Goal: Task Accomplishment & Management: Manage account settings

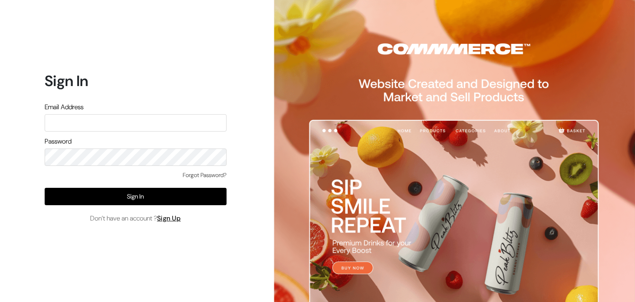
type input "rahulk@outdoinc.com"
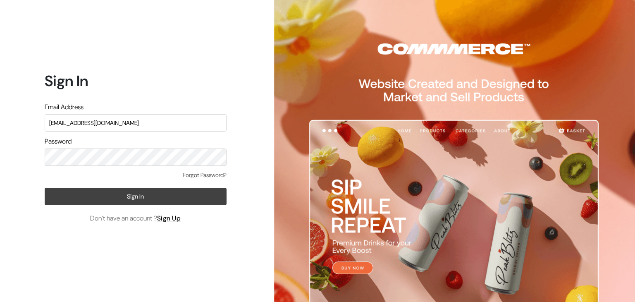
click at [61, 201] on button "Sign In" at bounding box center [136, 196] width 182 height 17
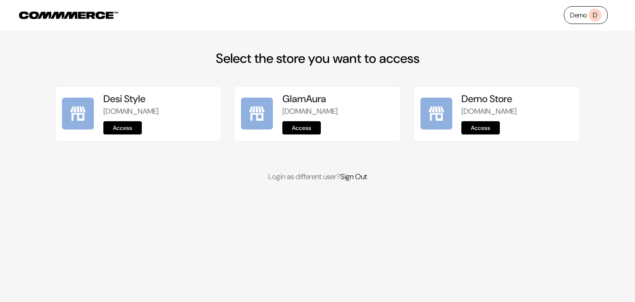
click at [488, 141] on div "Demo Store commmerce-sign-up.commmerce.com Access" at bounding box center [497, 113] width 166 height 55
click at [486, 134] on link "Access" at bounding box center [480, 127] width 38 height 13
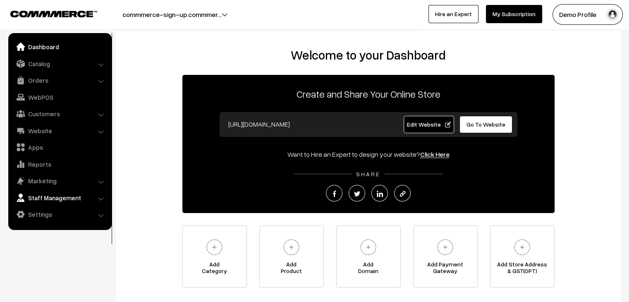
click at [49, 197] on link "Staff Management" at bounding box center [59, 197] width 98 height 15
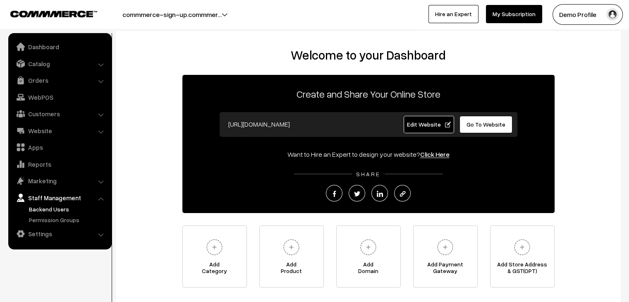
click at [45, 209] on link "Backend Users" at bounding box center [68, 209] width 82 height 9
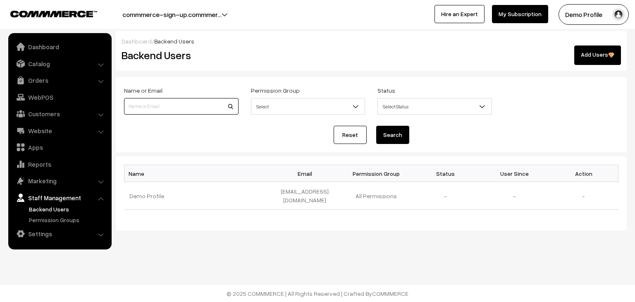
click at [198, 108] on input at bounding box center [181, 106] width 114 height 17
type input "Bipin Singh"
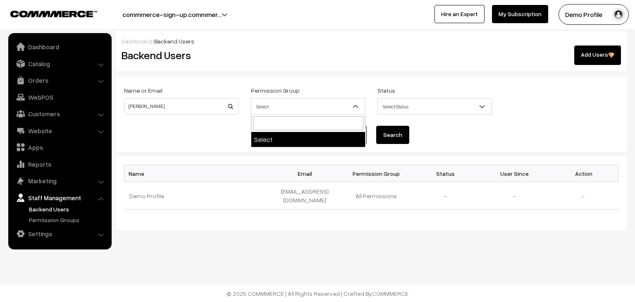
click at [303, 105] on span "Select" at bounding box center [308, 106] width 114 height 14
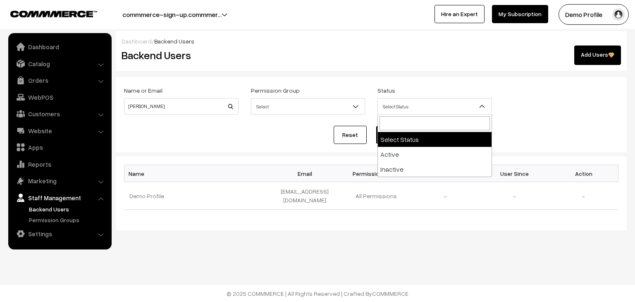
click at [445, 112] on span "Select Status" at bounding box center [435, 106] width 114 height 14
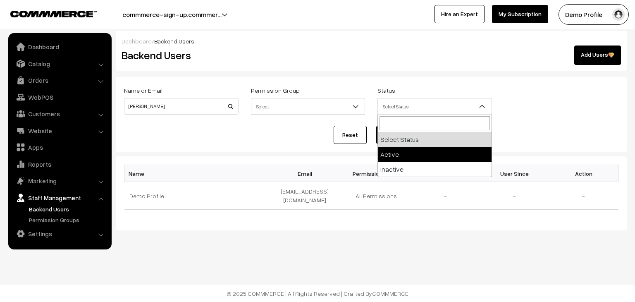
select select "active"
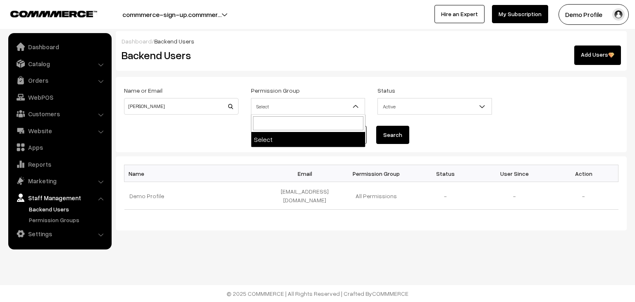
click at [311, 111] on span "Select" at bounding box center [308, 106] width 114 height 14
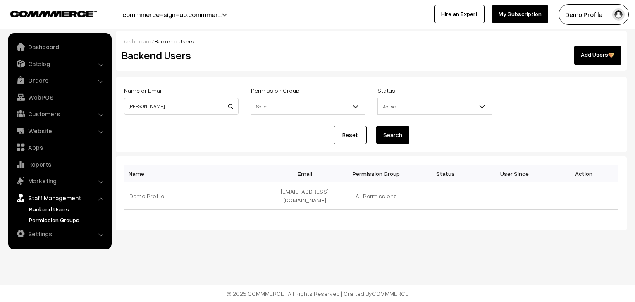
click at [57, 220] on link "Permission Groups" at bounding box center [68, 219] width 82 height 9
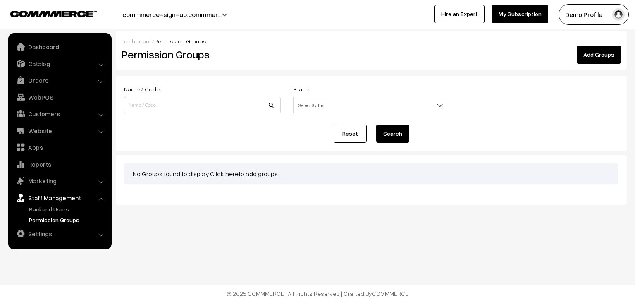
click at [223, 174] on link "Click here" at bounding box center [224, 173] width 29 height 8
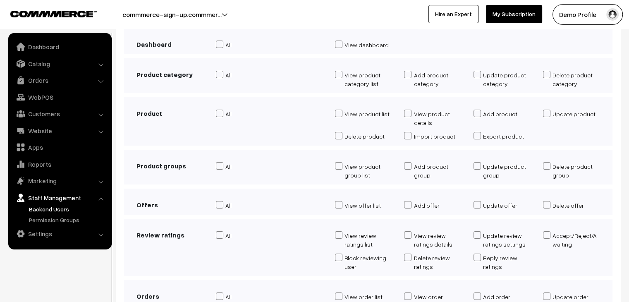
scroll to position [78, 0]
click at [222, 72] on span at bounding box center [219, 73] width 7 height 7
click at [221, 72] on input "All" at bounding box center [218, 74] width 5 height 7
checkbox input "true"
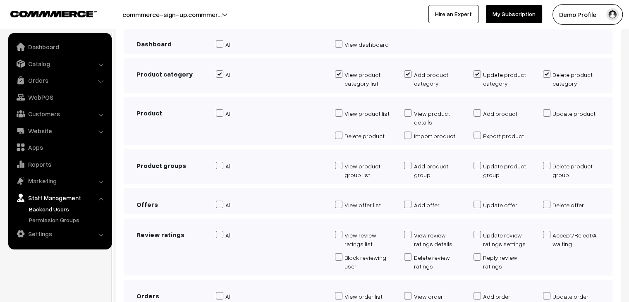
checkbox input "true"
click at [224, 110] on label "All" at bounding box center [269, 113] width 107 height 9
click at [221, 110] on input "All" at bounding box center [218, 113] width 5 height 7
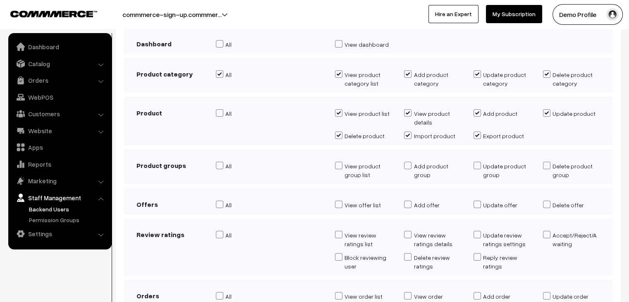
checkbox input "true"
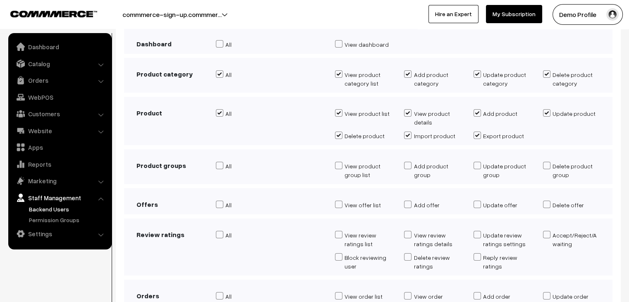
checkbox input "true"
click at [219, 166] on span at bounding box center [219, 165] width 7 height 7
click at [219, 166] on input "All" at bounding box center [218, 166] width 5 height 7
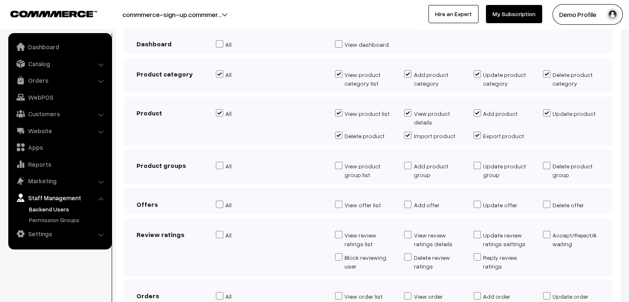
checkbox input "true"
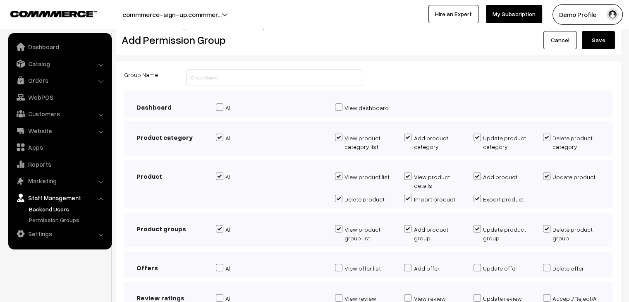
scroll to position [0, 0]
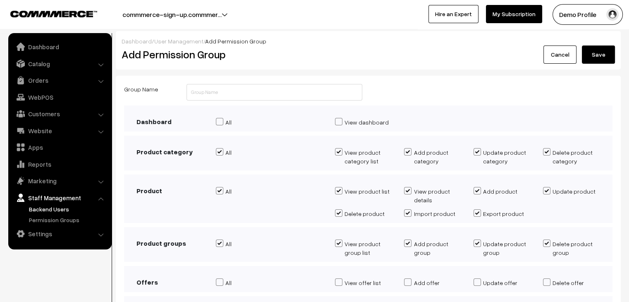
click at [593, 56] on button "Save" at bounding box center [598, 54] width 33 height 18
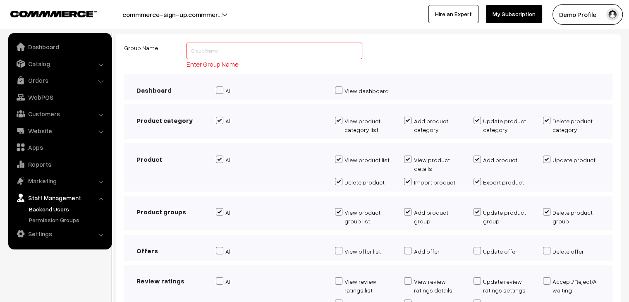
scroll to position [42, 0]
click at [231, 48] on input "text" at bounding box center [273, 50] width 175 height 17
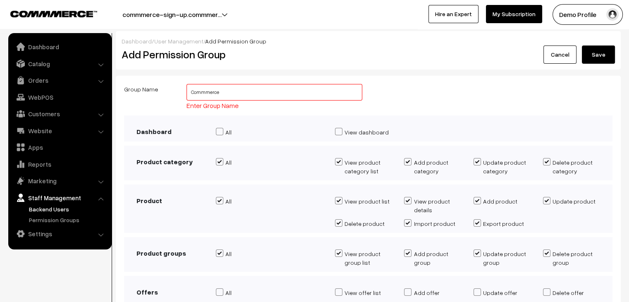
scroll to position [0, 0]
type input "Commmerce"
click at [591, 57] on button "Save" at bounding box center [598, 54] width 33 height 18
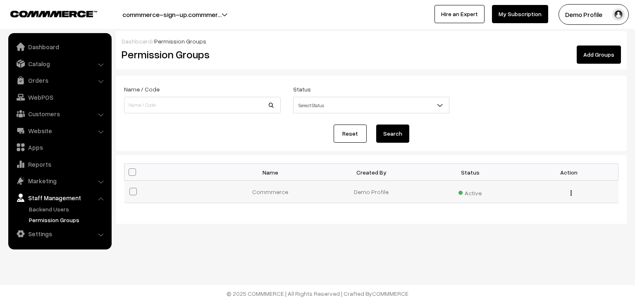
click at [273, 192] on td "Commmerce" at bounding box center [272, 192] width 99 height 22
click at [608, 53] on link "Add Groups" at bounding box center [599, 54] width 44 height 18
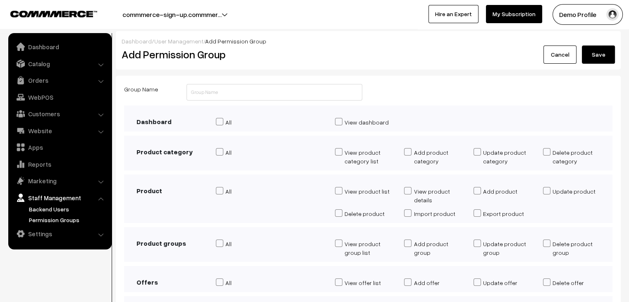
click at [52, 215] on link "Permission Groups" at bounding box center [68, 219] width 82 height 9
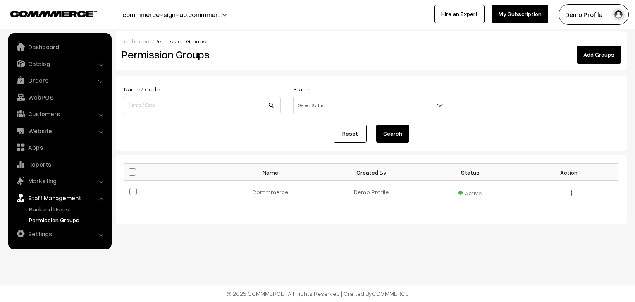
click at [58, 217] on link "Permission Groups" at bounding box center [68, 219] width 82 height 9
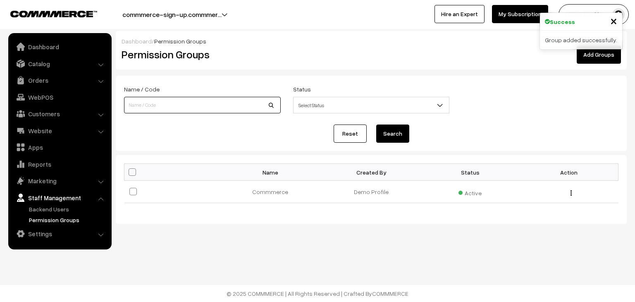
click at [238, 103] on input at bounding box center [202, 105] width 157 height 17
type input "Ankit"
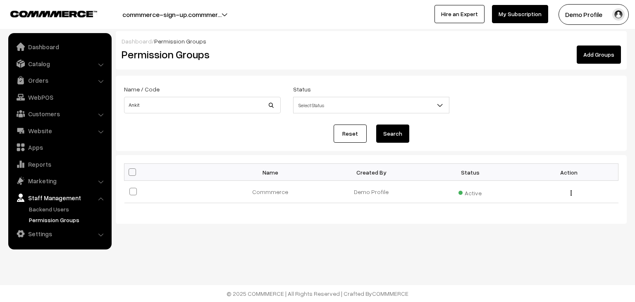
click at [328, 103] on span "Select Status" at bounding box center [371, 105] width 156 height 14
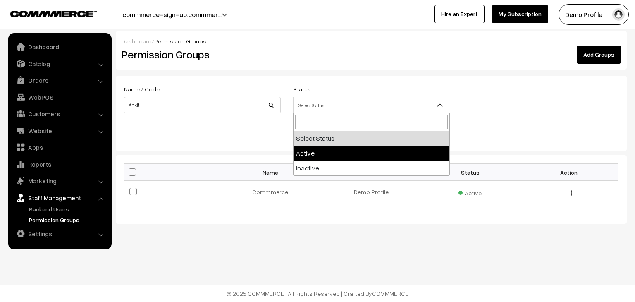
select select "active"
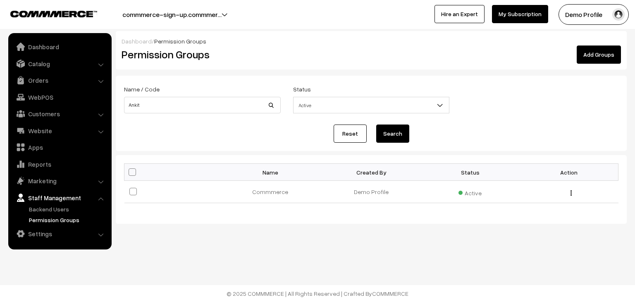
click at [384, 135] on button "Search" at bounding box center [392, 133] width 33 height 18
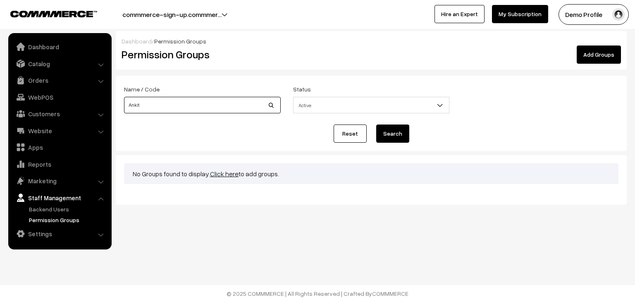
click at [150, 99] on input "Ankit" at bounding box center [202, 105] width 157 height 17
type input "commmerce"
click at [385, 131] on button "Search" at bounding box center [392, 133] width 33 height 18
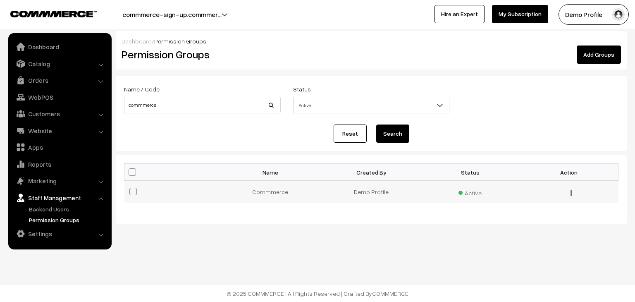
click at [136, 192] on span at bounding box center [132, 191] width 7 height 7
click at [131, 189] on input "checkbox" at bounding box center [127, 186] width 5 height 5
checkbox input "true"
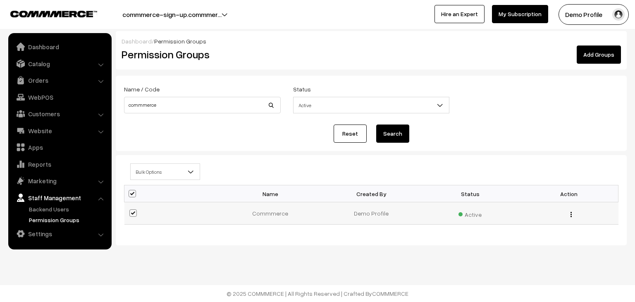
click at [574, 212] on div "Edit Delete" at bounding box center [568, 213] width 89 height 9
click at [565, 215] on div "Edit Delete" at bounding box center [568, 213] width 89 height 9
click at [569, 215] on div "Edit Delete" at bounding box center [568, 213] width 89 height 9
click at [570, 212] on img "button" at bounding box center [570, 214] width 1 height 5
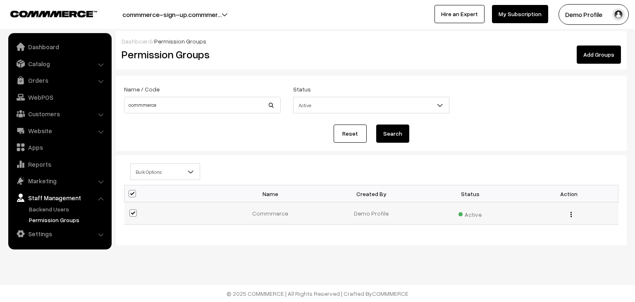
click at [570, 212] on img "button" at bounding box center [570, 214] width 1 height 5
click at [508, 228] on link "Edit" at bounding box center [534, 226] width 70 height 18
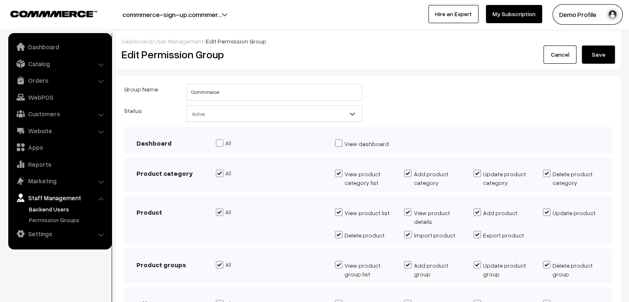
click at [60, 207] on link "Backend Users" at bounding box center [68, 209] width 82 height 9
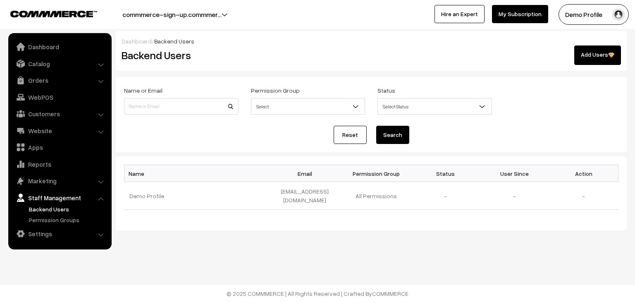
click at [603, 55] on link "Add Users" at bounding box center [597, 54] width 47 height 19
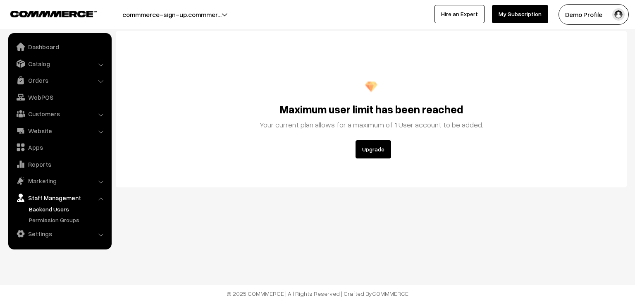
click at [379, 150] on button "Upgrade" at bounding box center [373, 149] width 36 height 18
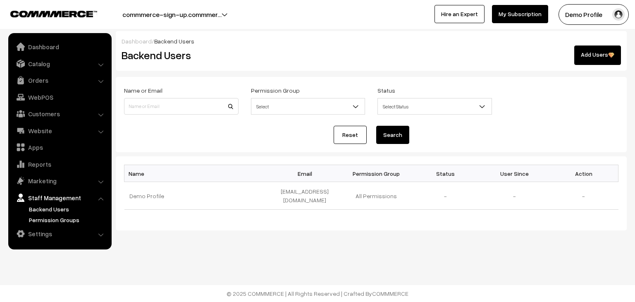
click at [71, 219] on link "Permission Groups" at bounding box center [68, 219] width 82 height 9
